Goal: Information Seeking & Learning: Understand process/instructions

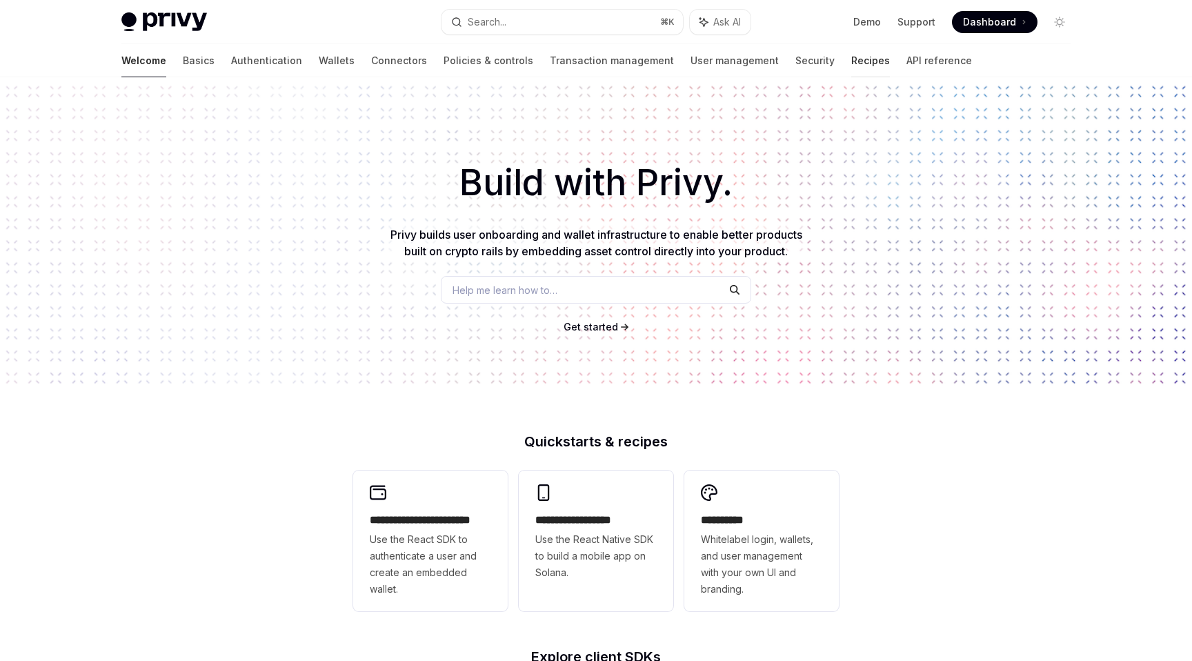
click at [851, 66] on link "Recipes" at bounding box center [870, 60] width 39 height 33
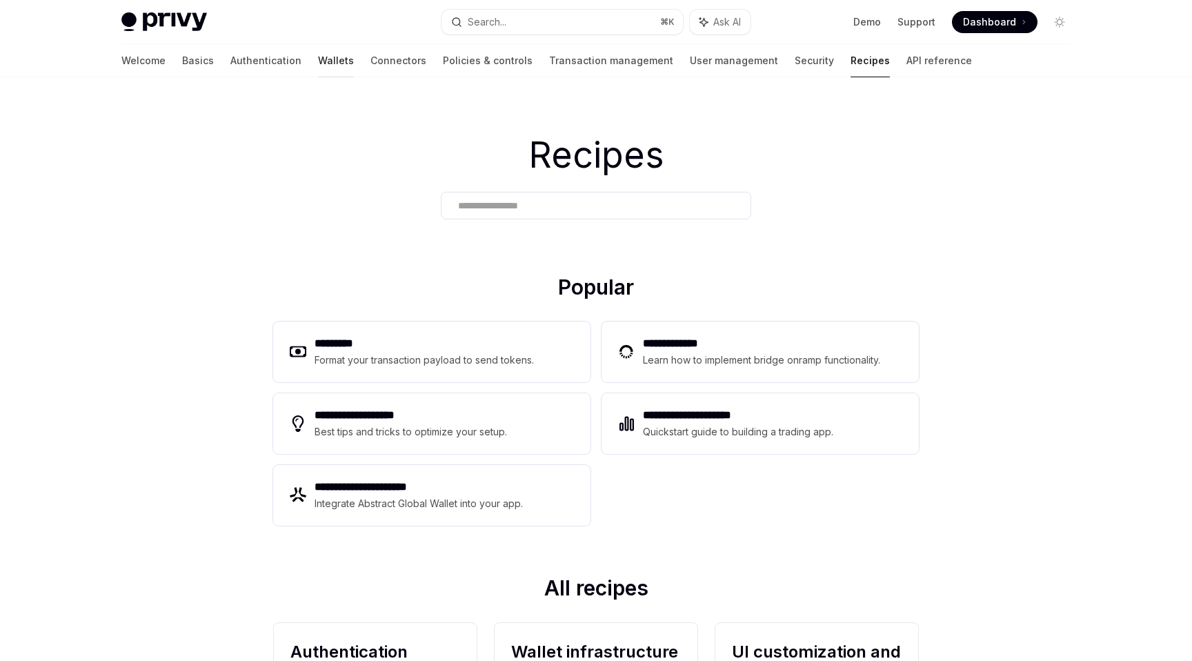
click at [318, 66] on link "Wallets" at bounding box center [336, 60] width 36 height 33
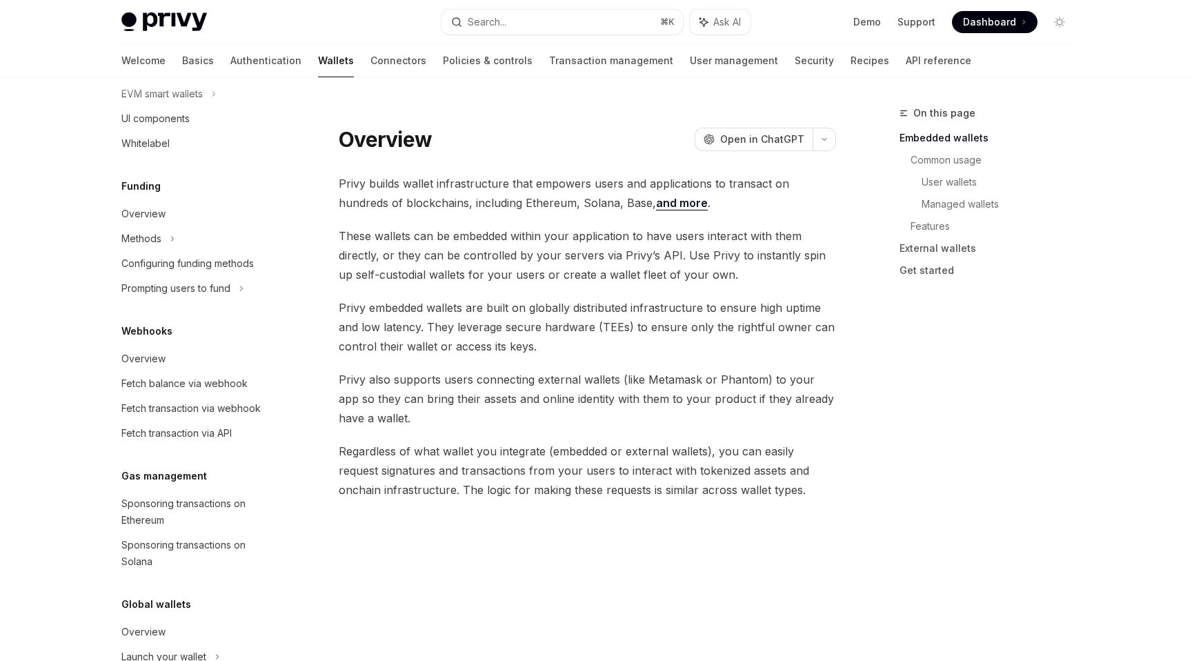
scroll to position [532, 0]
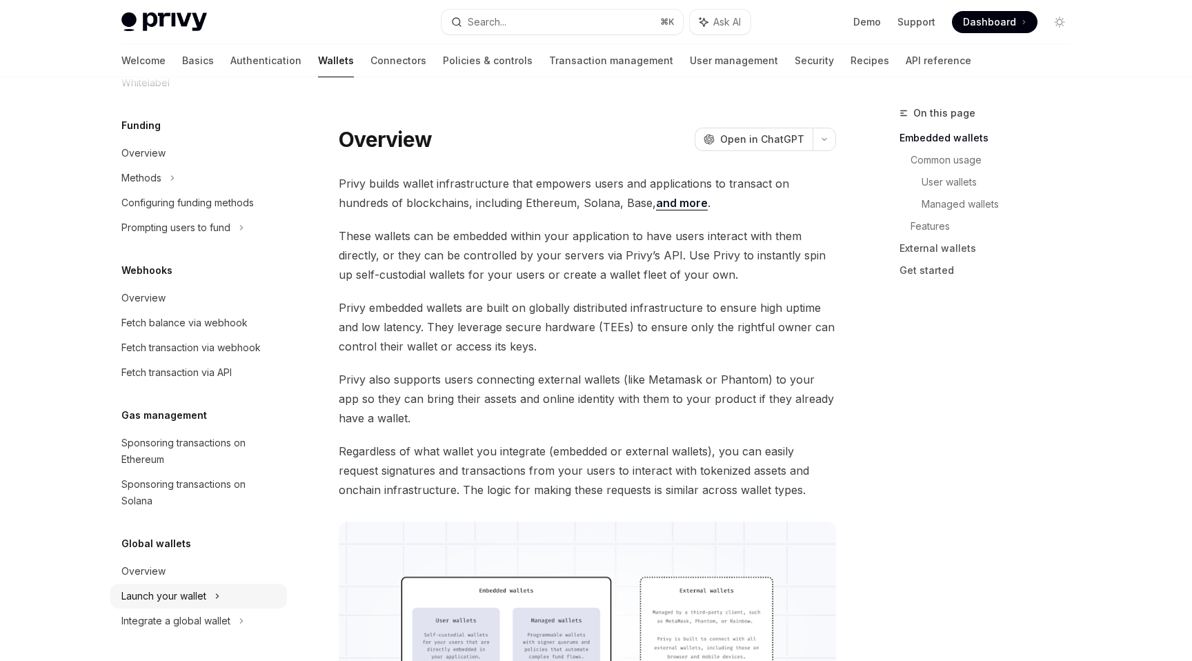
click at [166, 594] on div "Launch your wallet" at bounding box center [163, 595] width 85 height 17
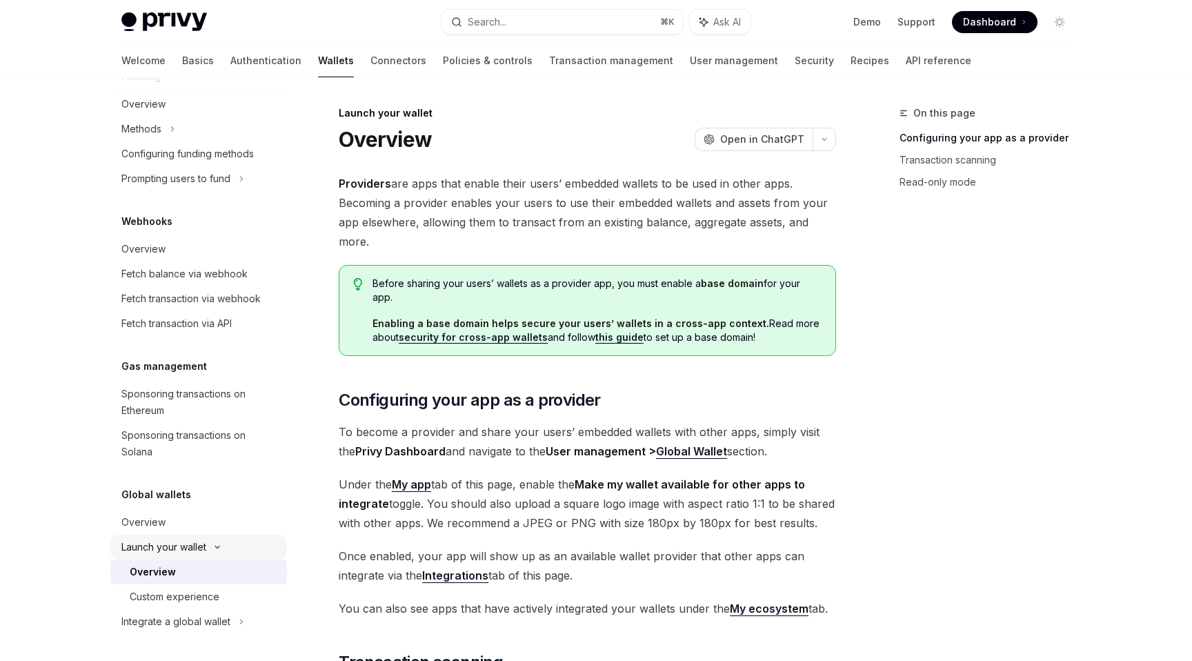
scroll to position [582, 0]
click at [186, 600] on div "Custom experience" at bounding box center [175, 595] width 90 height 17
type textarea "*"
